Goal: Information Seeking & Learning: Learn about a topic

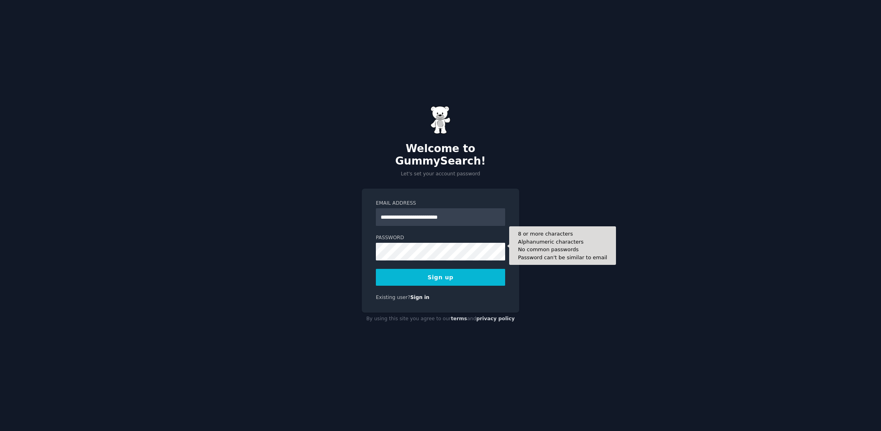
type input "**********"
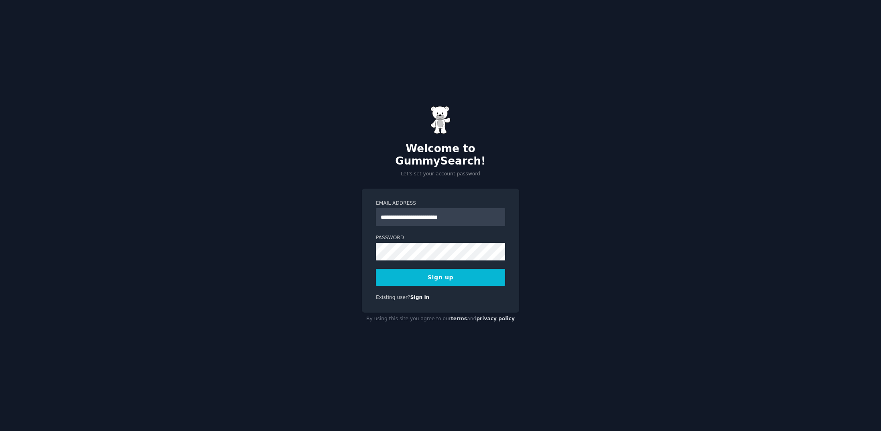
click at [574, 267] on div "**********" at bounding box center [440, 215] width 881 height 431
click at [452, 274] on button "Sign up" at bounding box center [440, 277] width 129 height 17
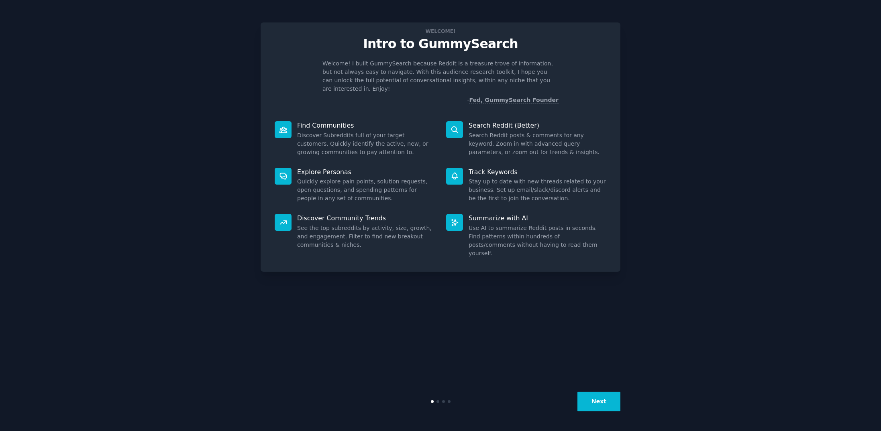
click at [597, 392] on div "Next" at bounding box center [441, 401] width 360 height 37
click at [600, 401] on button "Next" at bounding box center [599, 402] width 43 height 20
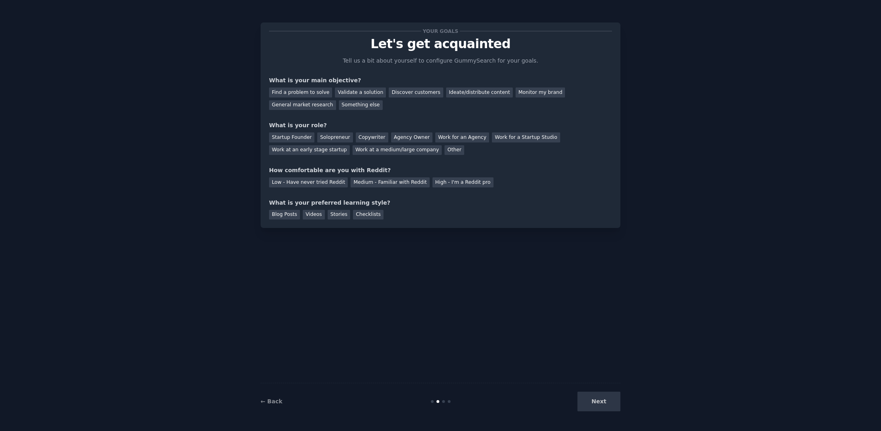
click at [600, 401] on div "Next" at bounding box center [561, 402] width 120 height 20
click at [292, 405] on div "← Back" at bounding box center [321, 402] width 120 height 8
click at [280, 403] on div "← Back" at bounding box center [321, 402] width 120 height 8
click at [269, 401] on link "← Back" at bounding box center [272, 402] width 22 height 6
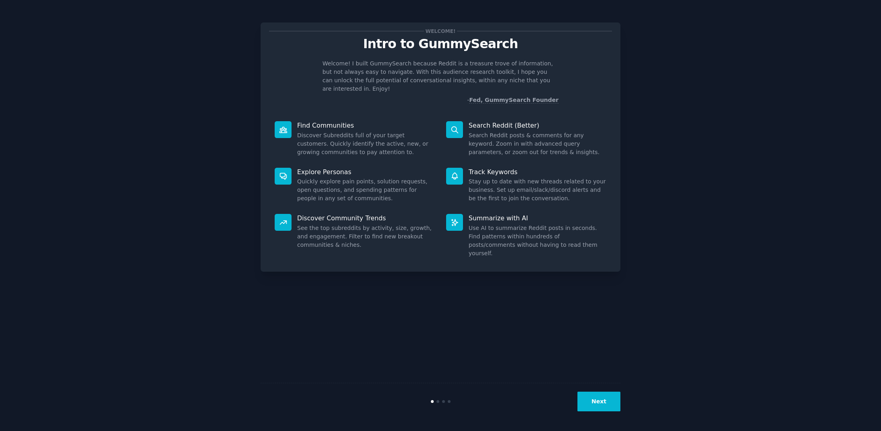
click at [605, 396] on button "Next" at bounding box center [599, 402] width 43 height 20
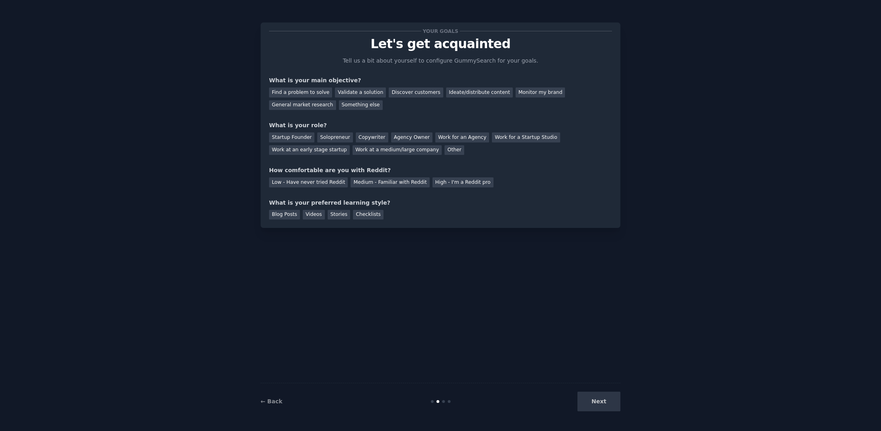
click at [604, 401] on div "Next" at bounding box center [561, 402] width 120 height 20
click at [604, 409] on div "Next" at bounding box center [561, 402] width 120 height 20
click at [603, 403] on div "Next" at bounding box center [561, 402] width 120 height 20
click at [591, 403] on div "Next" at bounding box center [561, 402] width 120 height 20
click at [598, 400] on div "Next" at bounding box center [561, 402] width 120 height 20
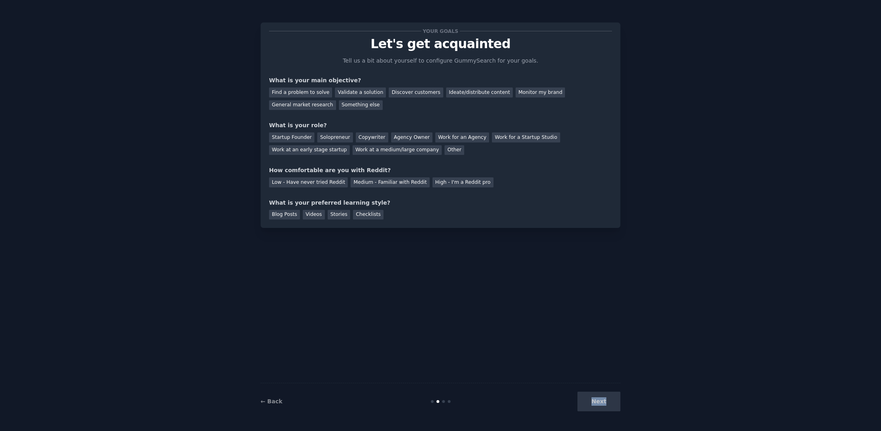
click at [598, 400] on div "Next" at bounding box center [561, 402] width 120 height 20
drag, startPoint x: 598, startPoint y: 400, endPoint x: 578, endPoint y: 326, distance: 76.8
click at [598, 400] on div "Next" at bounding box center [561, 402] width 120 height 20
click at [295, 93] on div "Find a problem to solve" at bounding box center [300, 93] width 63 height 10
click at [460, 95] on div "Ideate/distribute content" at bounding box center [479, 93] width 67 height 10
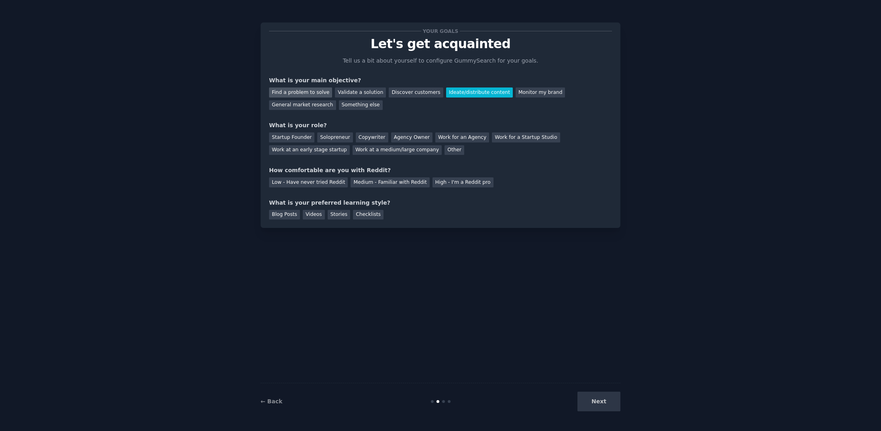
click at [324, 89] on div "Find a problem to solve" at bounding box center [300, 93] width 63 height 10
click at [334, 137] on div "Solopreneur" at bounding box center [334, 138] width 35 height 10
click at [384, 186] on div "Medium - Familiar with Reddit" at bounding box center [390, 183] width 79 height 10
click at [287, 217] on div "Blog Posts" at bounding box center [284, 215] width 31 height 10
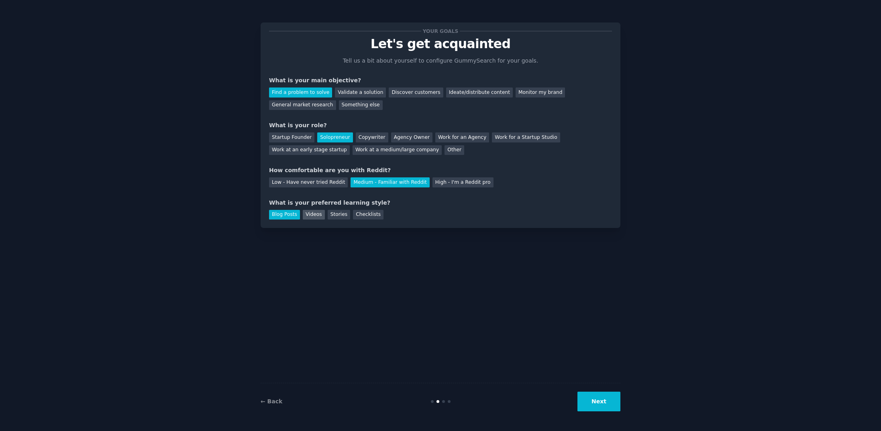
click at [312, 216] on div "Videos" at bounding box center [314, 215] width 22 height 10
click at [328, 216] on div "Stories" at bounding box center [339, 215] width 22 height 10
click at [282, 214] on div "Blog Posts" at bounding box center [284, 215] width 31 height 10
click at [597, 403] on button "Next" at bounding box center [599, 402] width 43 height 20
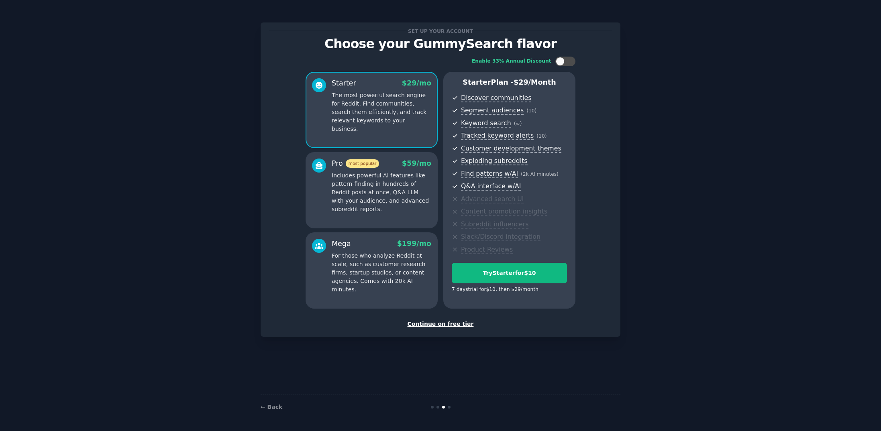
click at [456, 321] on div "Continue on free tier" at bounding box center [440, 324] width 343 height 8
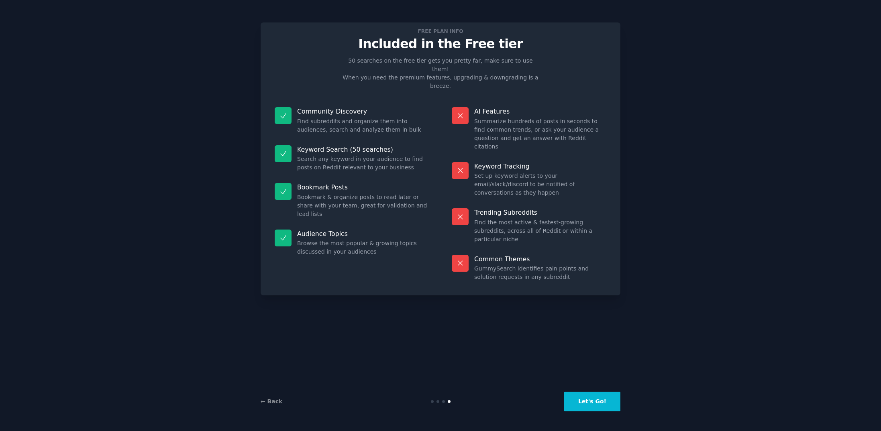
click at [603, 408] on button "Let's Go!" at bounding box center [592, 402] width 56 height 20
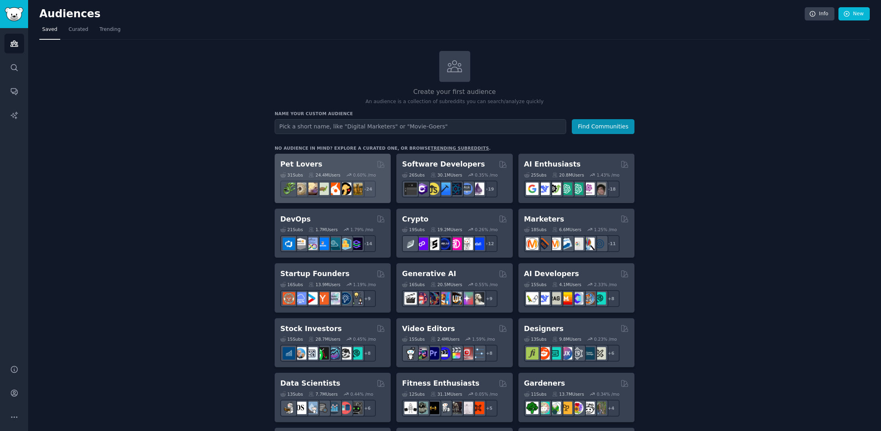
click at [327, 170] on div "31 Sub s 24.4M Users 0.60 % /mo + 24" at bounding box center [332, 184] width 105 height 28
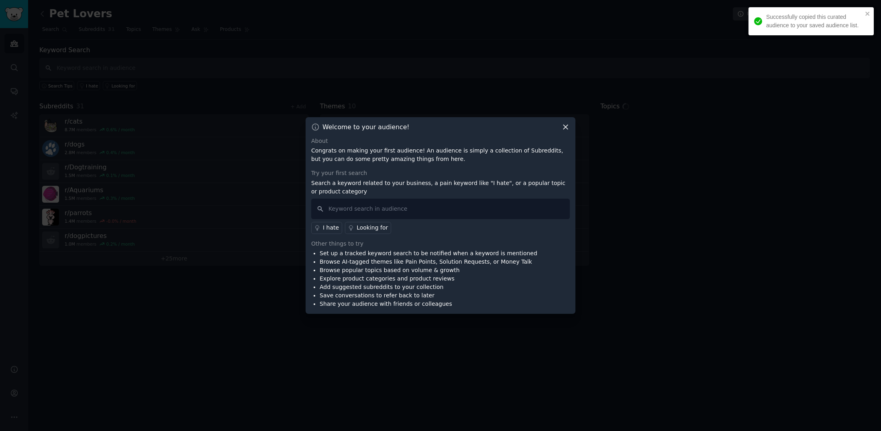
click at [568, 129] on icon at bounding box center [566, 127] width 4 height 4
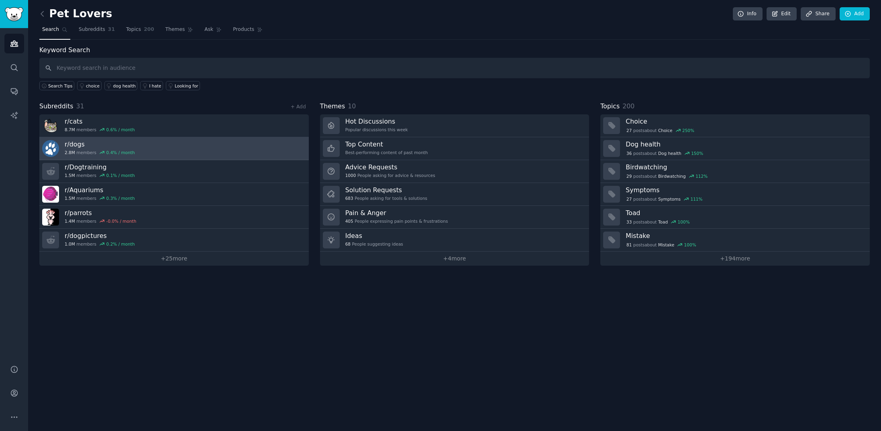
click at [149, 138] on link "r/ dogs 2.8M members 0.4 % / month" at bounding box center [174, 148] width 270 height 23
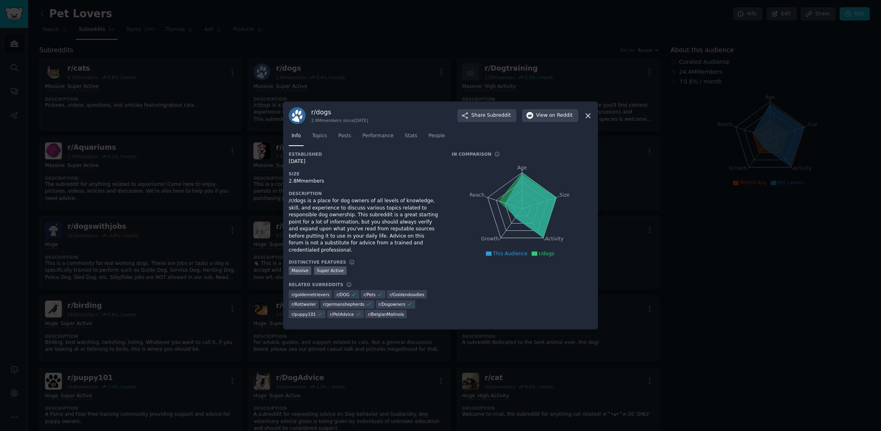
click at [587, 118] on icon at bounding box center [588, 116] width 8 height 8
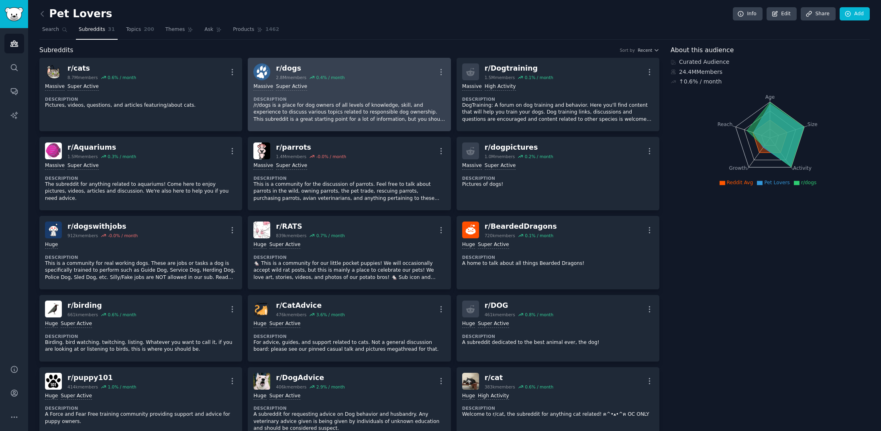
click at [290, 116] on p "/r/dogs is a place for dog owners of all levels of knowledge, skill, and experi…" at bounding box center [349, 112] width 192 height 21
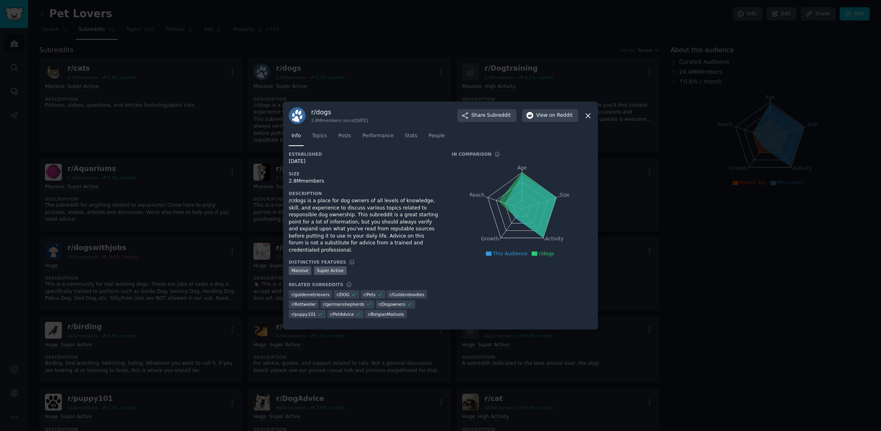
click at [591, 120] on icon at bounding box center [588, 116] width 8 height 8
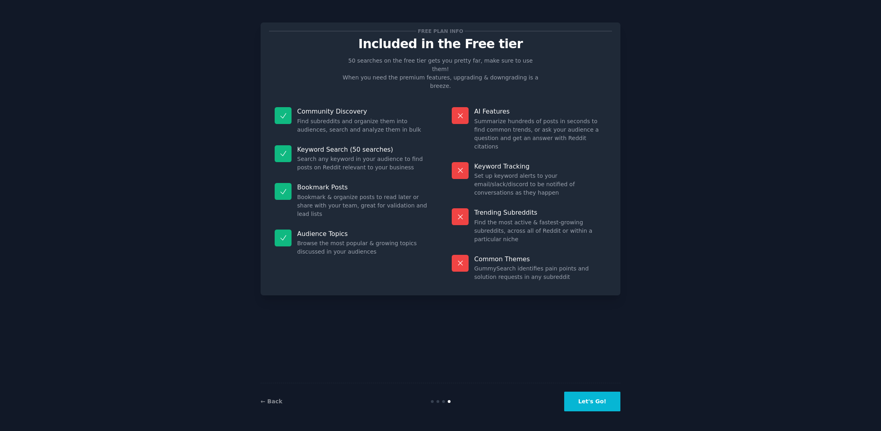
click at [601, 409] on button "Let's Go!" at bounding box center [592, 402] width 56 height 20
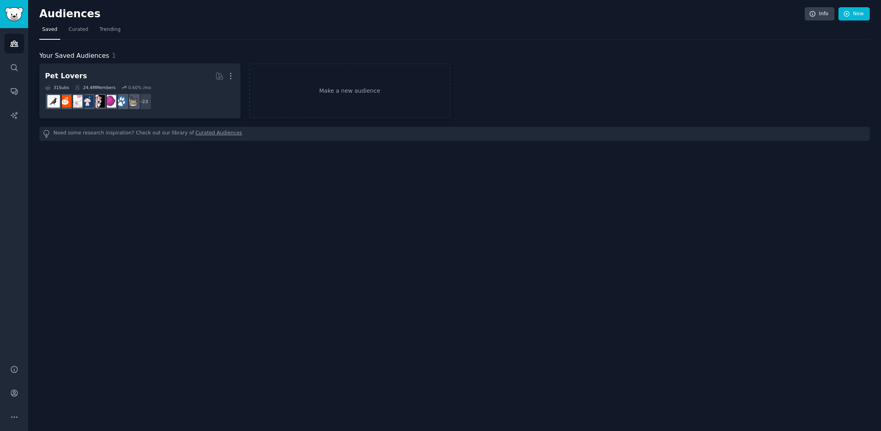
click at [19, 14] on img "Sidebar" at bounding box center [14, 14] width 18 height 14
click at [14, 71] on icon "Sidebar" at bounding box center [14, 67] width 8 height 8
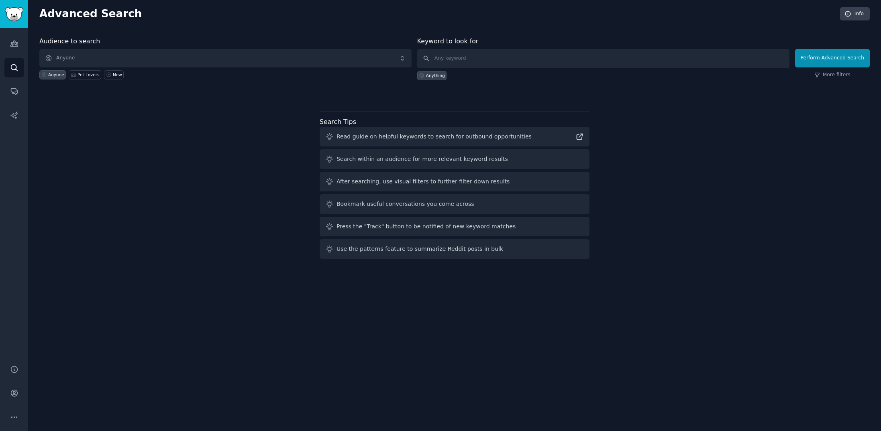
click at [15, 16] on img "Sidebar" at bounding box center [14, 14] width 18 height 14
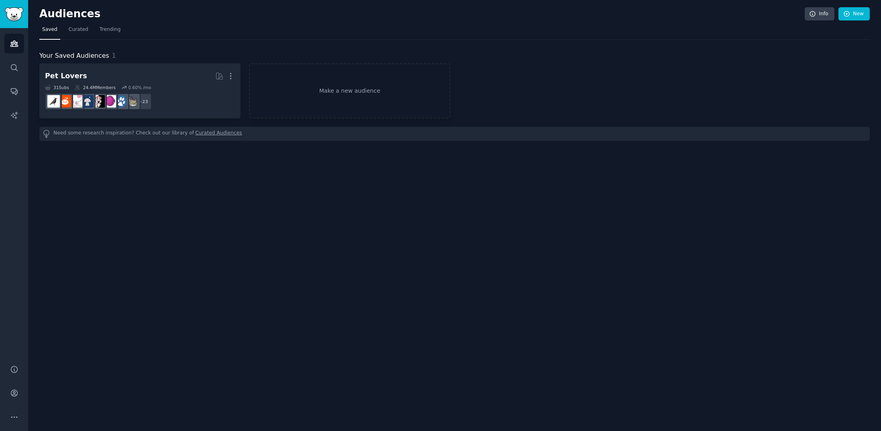
click at [54, 19] on h2 "Audiences" at bounding box center [422, 14] width 766 height 13
click at [71, 31] on span "Curated" at bounding box center [79, 29] width 20 height 7
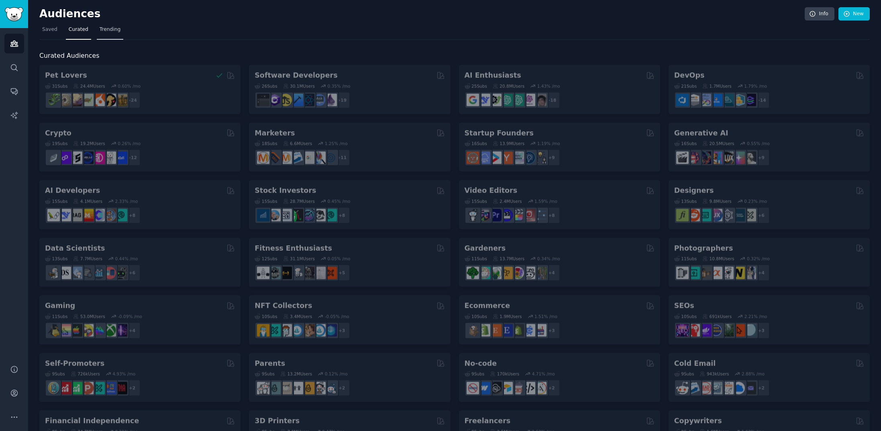
click at [110, 30] on span "Trending" at bounding box center [110, 29] width 21 height 7
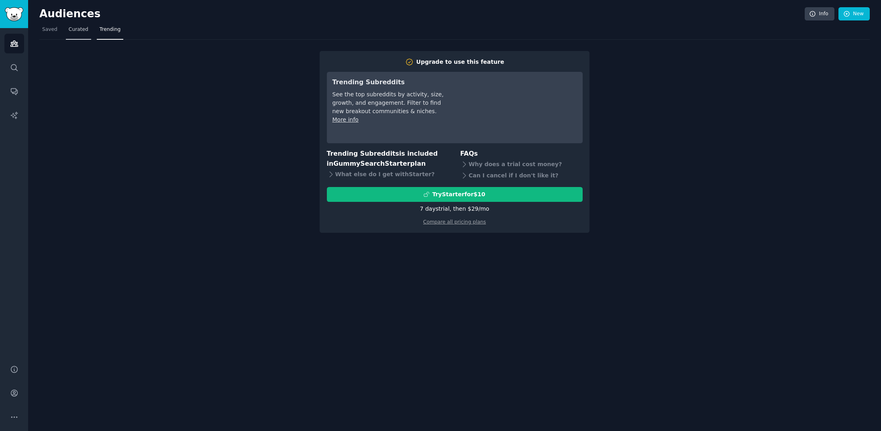
click at [80, 35] on link "Curated" at bounding box center [78, 31] width 25 height 16
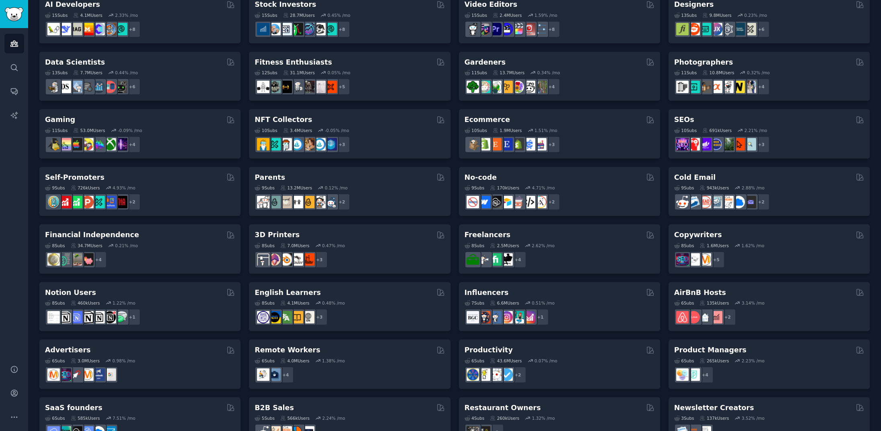
scroll to position [209, 0]
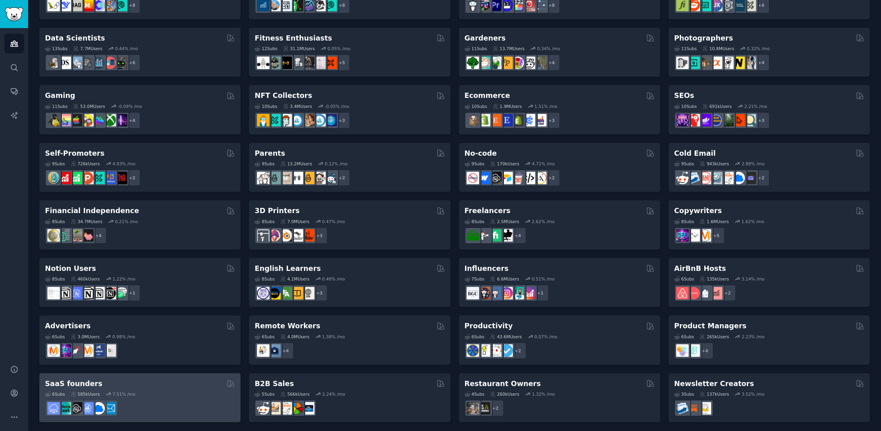
click at [106, 392] on div "6 Sub s 585k Users 7.51 % /mo" at bounding box center [140, 395] width 190 height 6
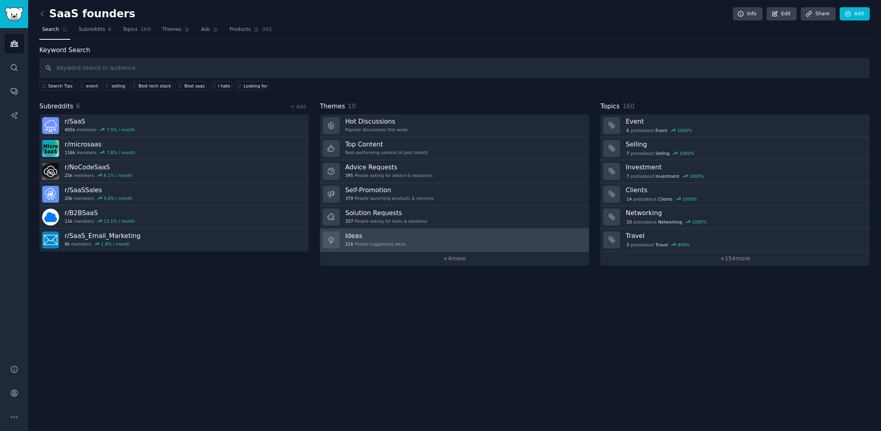
click at [364, 241] on div "216 People suggesting ideas" at bounding box center [375, 244] width 61 height 6
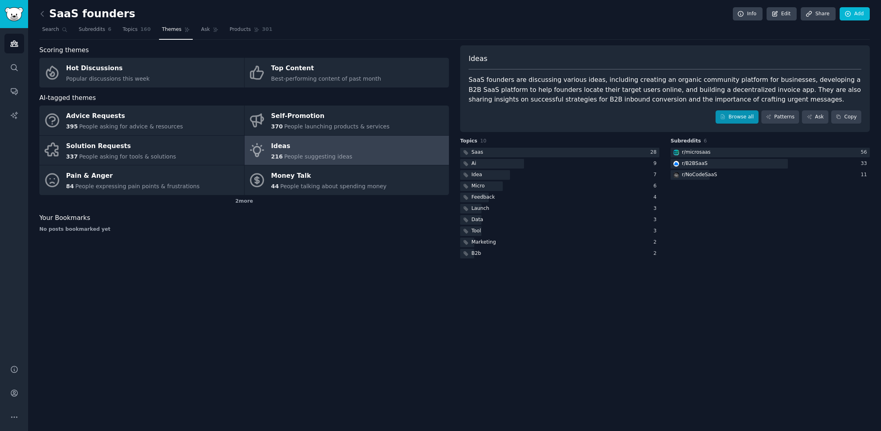
click at [728, 115] on link "Browse all" at bounding box center [737, 117] width 43 height 14
